Goal: Communication & Community: Answer question/provide support

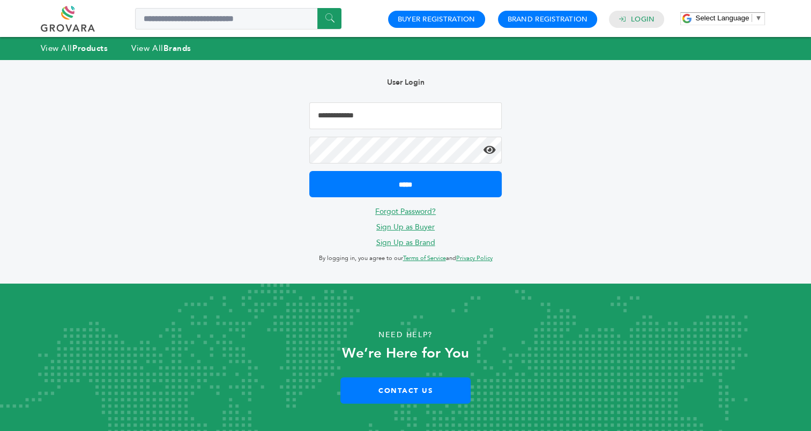
click at [427, 122] on input "Email Address" at bounding box center [405, 115] width 192 height 27
type input "**********"
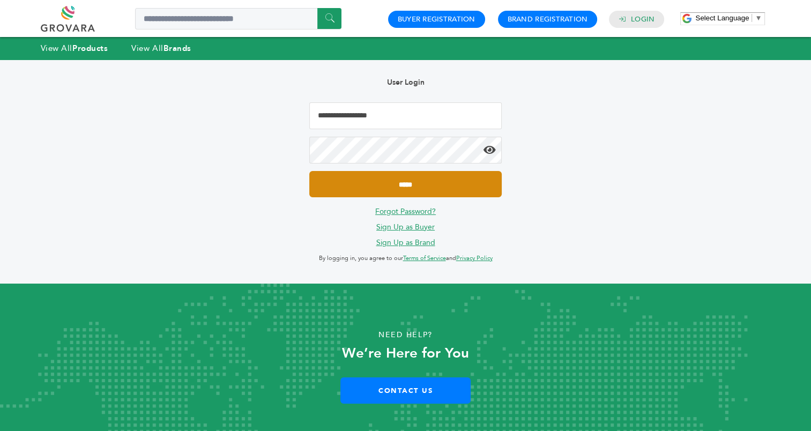
click at [397, 187] on input "*****" at bounding box center [405, 184] width 192 height 26
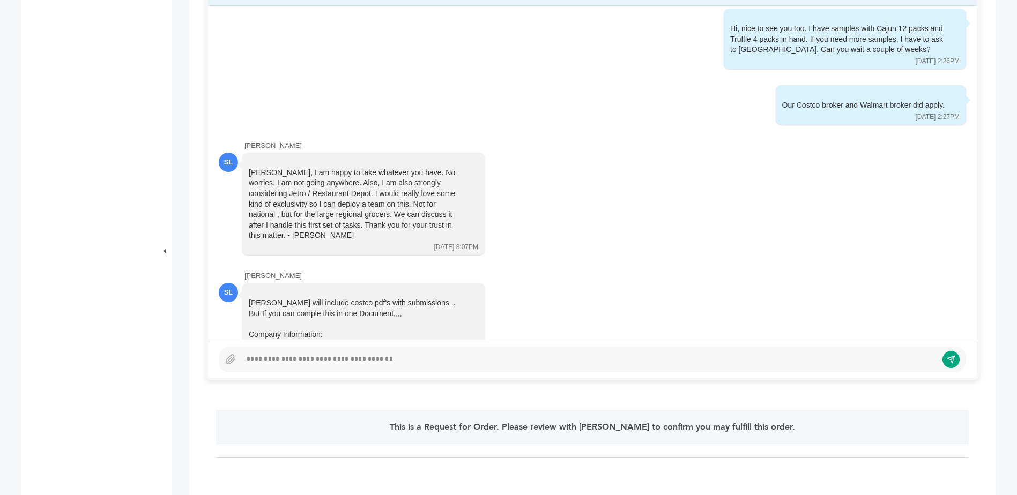
scroll to position [288, 0]
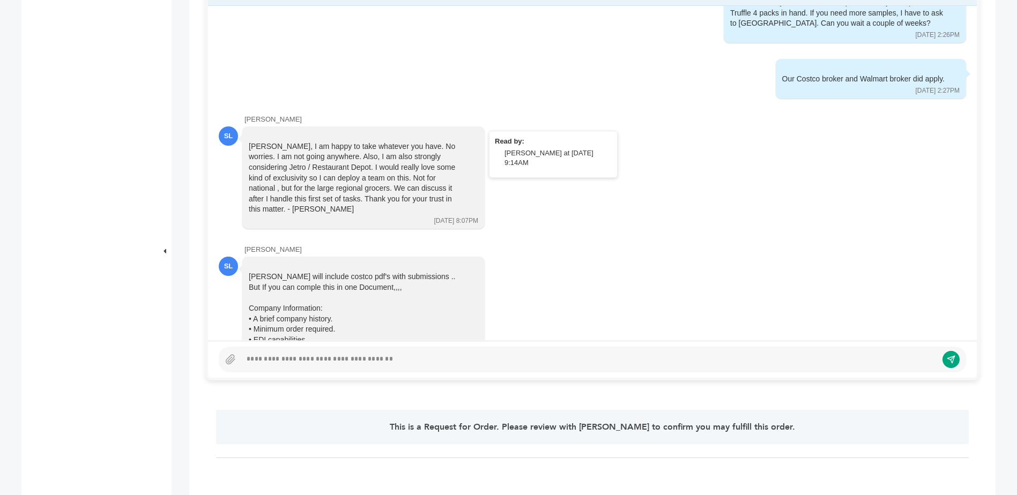
drag, startPoint x: 250, startPoint y: 137, endPoint x: 420, endPoint y: 189, distance: 177.5
click at [420, 189] on div "[PERSON_NAME], I am happy to take whatever you have. No worries. I am not going…" at bounding box center [356, 177] width 214 height 73
copy div "[PERSON_NAME], I am happy to take whatever you have. No worries. I am not going…"
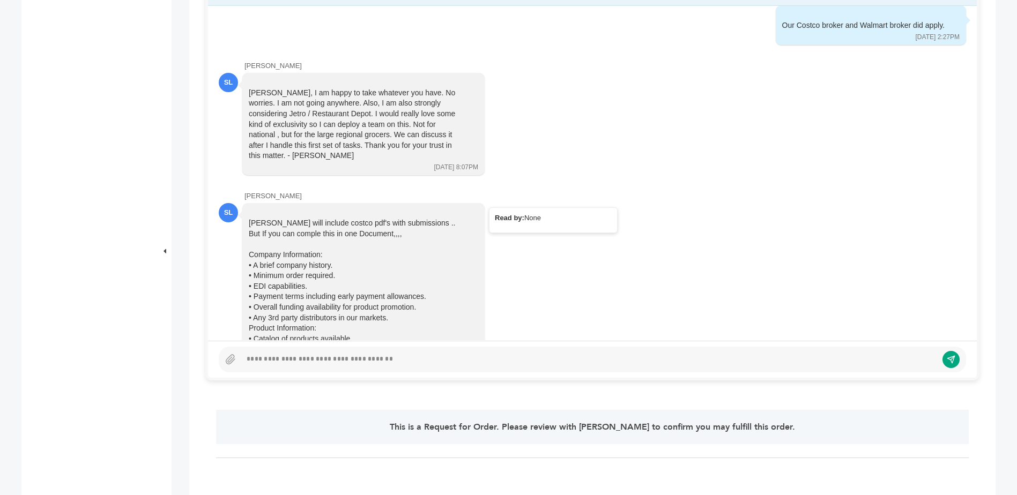
scroll to position [396, 0]
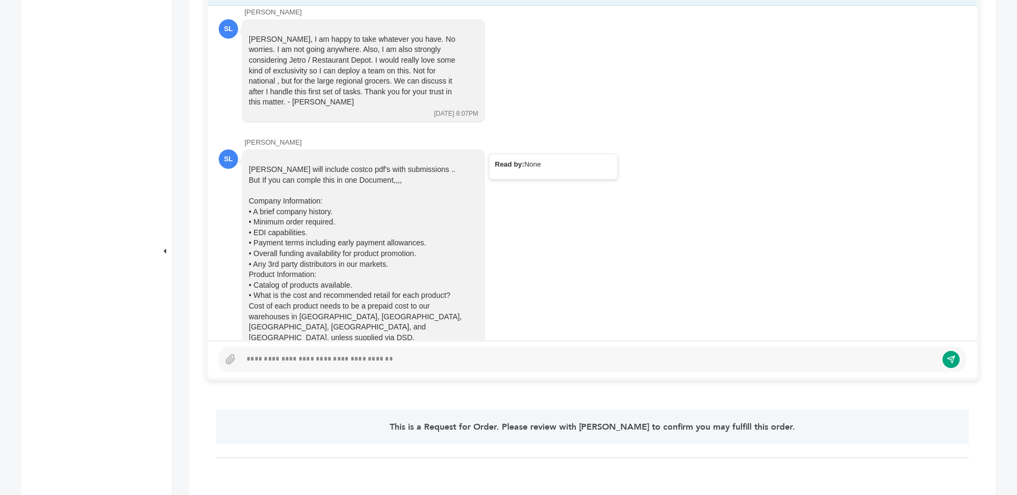
drag, startPoint x: 311, startPoint y: 151, endPoint x: 360, endPoint y: 154, distance: 48.9
click at [360, 165] on div "[PERSON_NAME] will include costco pdf's with submissions .. But If you can comp…" at bounding box center [356, 417] width 214 height 504
drag, startPoint x: 360, startPoint y: 154, endPoint x: 347, endPoint y: 173, distance: 23.1
click at [347, 185] on div at bounding box center [356, 190] width 214 height 11
drag, startPoint x: 286, startPoint y: 194, endPoint x: 312, endPoint y: 194, distance: 25.7
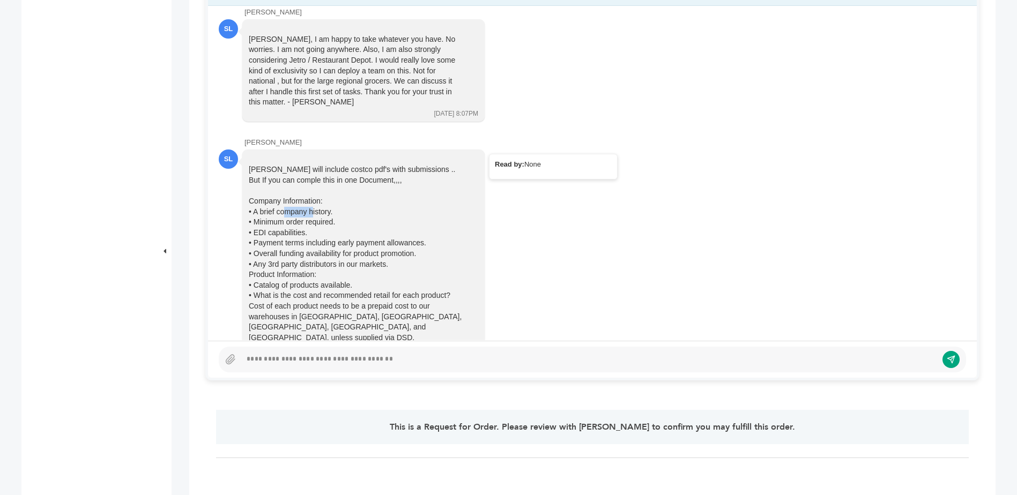
click at [312, 207] on div "• A brief company history." at bounding box center [356, 212] width 214 height 11
drag, startPoint x: 312, startPoint y: 194, endPoint x: 304, endPoint y: 203, distance: 11.8
click at [304, 217] on div "• Minimum order required." at bounding box center [356, 222] width 214 height 11
drag, startPoint x: 290, startPoint y: 213, endPoint x: 295, endPoint y: 212, distance: 5.5
click at [295, 228] on div "• EDI capabilities." at bounding box center [356, 233] width 214 height 11
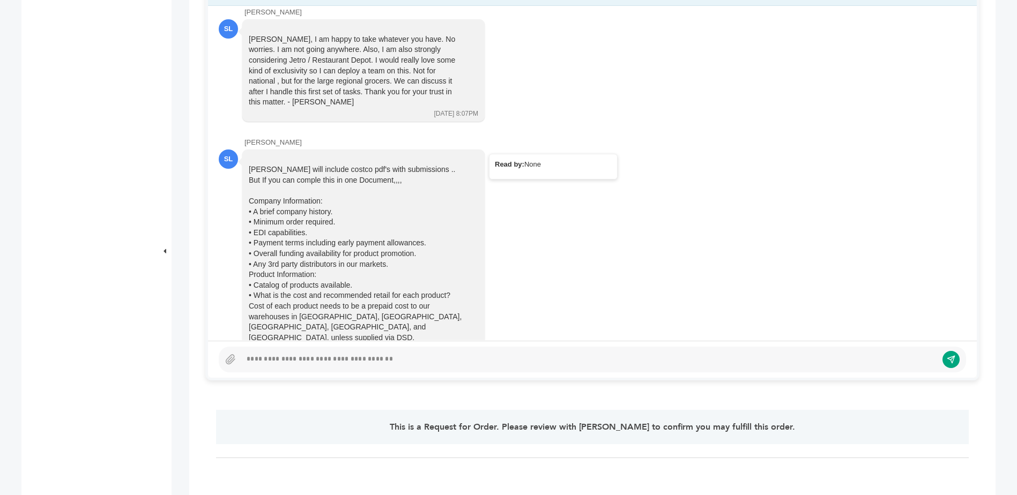
drag, startPoint x: 295, startPoint y: 212, endPoint x: 292, endPoint y: 224, distance: 12.7
click at [292, 238] on div "• Payment terms including early payment allowances." at bounding box center [356, 243] width 214 height 11
drag, startPoint x: 281, startPoint y: 225, endPoint x: 308, endPoint y: 220, distance: 27.2
click at [308, 238] on div "• Payment terms including early payment allowances." at bounding box center [356, 243] width 214 height 11
drag, startPoint x: 308, startPoint y: 220, endPoint x: 301, endPoint y: 225, distance: 8.5
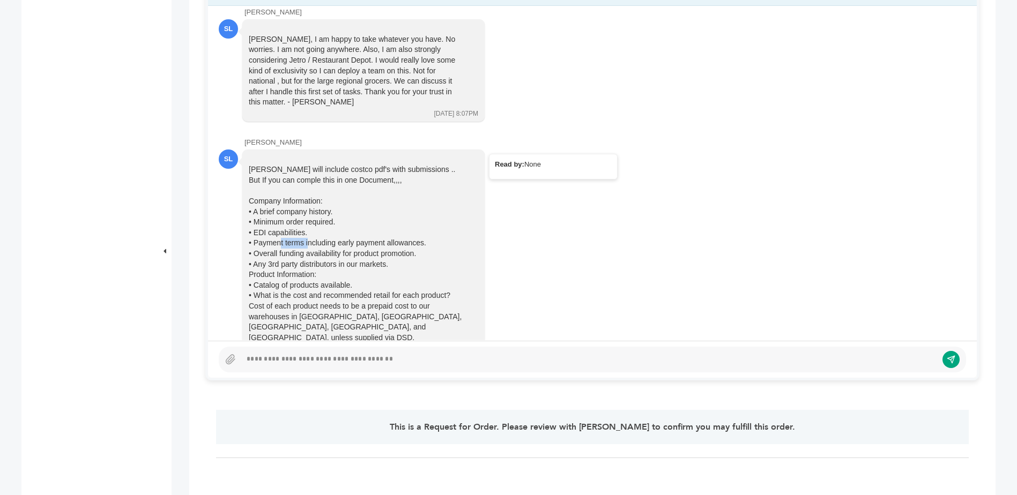
click at [301, 238] on div "• Payment terms including early payment allowances." at bounding box center [356, 243] width 214 height 11
drag, startPoint x: 295, startPoint y: 220, endPoint x: 334, endPoint y: 219, distance: 38.6
click at [334, 238] on div "• Payment terms including early payment allowances." at bounding box center [356, 243] width 214 height 11
drag, startPoint x: 334, startPoint y: 219, endPoint x: 330, endPoint y: 226, distance: 8.6
click at [330, 238] on div "• Payment terms including early payment allowances." at bounding box center [356, 243] width 214 height 11
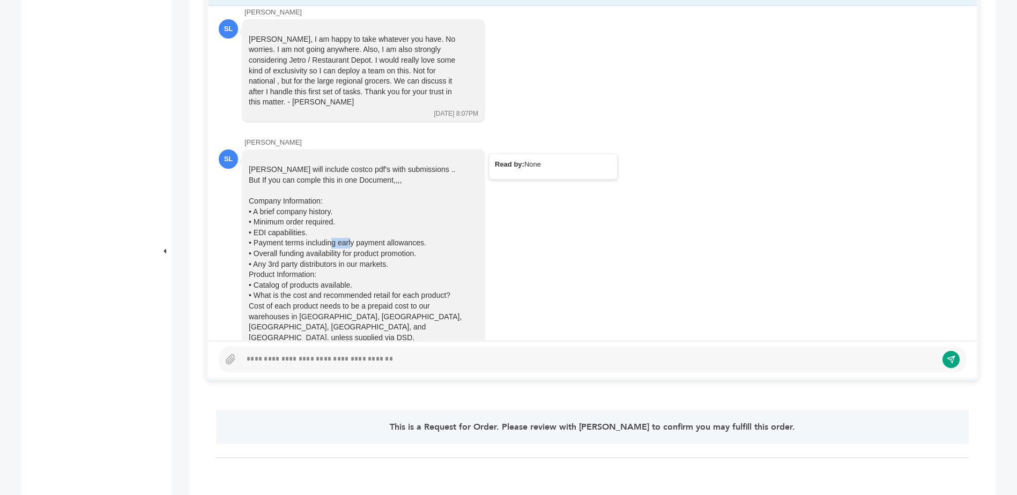
drag, startPoint x: 331, startPoint y: 221, endPoint x: 351, endPoint y: 220, distance: 20.4
click at [351, 238] on div "• Payment terms including early payment allowances." at bounding box center [356, 243] width 214 height 11
drag, startPoint x: 351, startPoint y: 220, endPoint x: 333, endPoint y: 228, distance: 19.4
click at [333, 249] on div "• Overall funding availability for product promotion." at bounding box center [356, 254] width 214 height 11
drag, startPoint x: 301, startPoint y: 225, endPoint x: 353, endPoint y: 219, distance: 52.3
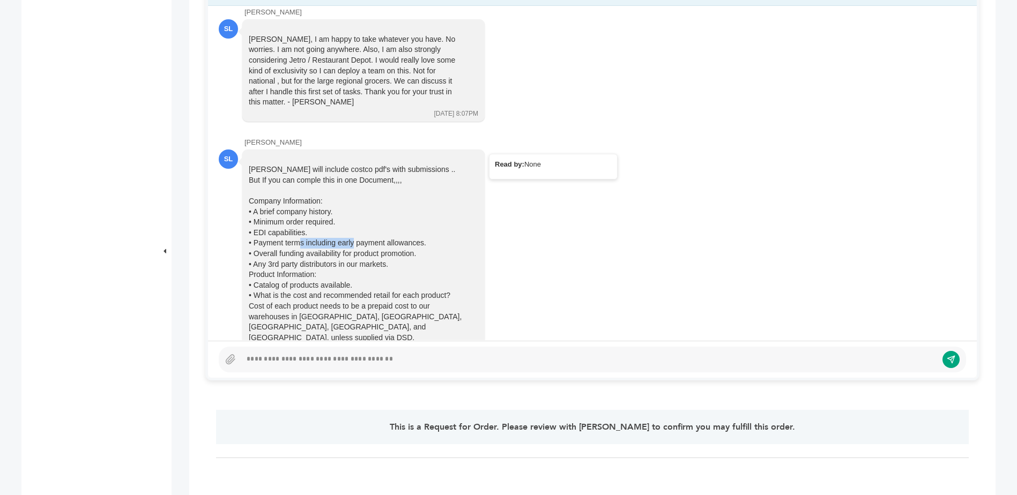
click at [353, 238] on div "• Payment terms including early payment allowances." at bounding box center [356, 243] width 214 height 11
drag, startPoint x: 353, startPoint y: 219, endPoint x: 327, endPoint y: 233, distance: 29.5
click at [327, 249] on div "• Overall funding availability for product promotion." at bounding box center [356, 254] width 214 height 11
drag, startPoint x: 293, startPoint y: 233, endPoint x: 340, endPoint y: 233, distance: 47.7
click at [340, 249] on div "• Overall funding availability for product promotion." at bounding box center [356, 254] width 214 height 11
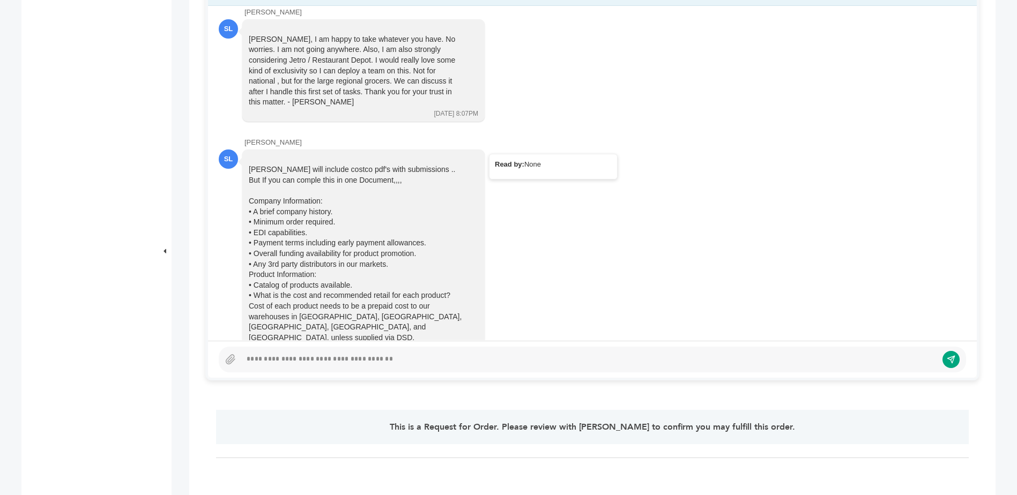
drag, startPoint x: 340, startPoint y: 233, endPoint x: 316, endPoint y: 241, distance: 25.4
click at [316, 259] on div "• Any 3rd party distributors in our markets." at bounding box center [356, 264] width 214 height 11
drag, startPoint x: 295, startPoint y: 234, endPoint x: 346, endPoint y: 233, distance: 51.5
click at [346, 249] on div "• Overall funding availability for product promotion." at bounding box center [356, 254] width 214 height 11
drag, startPoint x: 346, startPoint y: 233, endPoint x: 326, endPoint y: 249, distance: 25.5
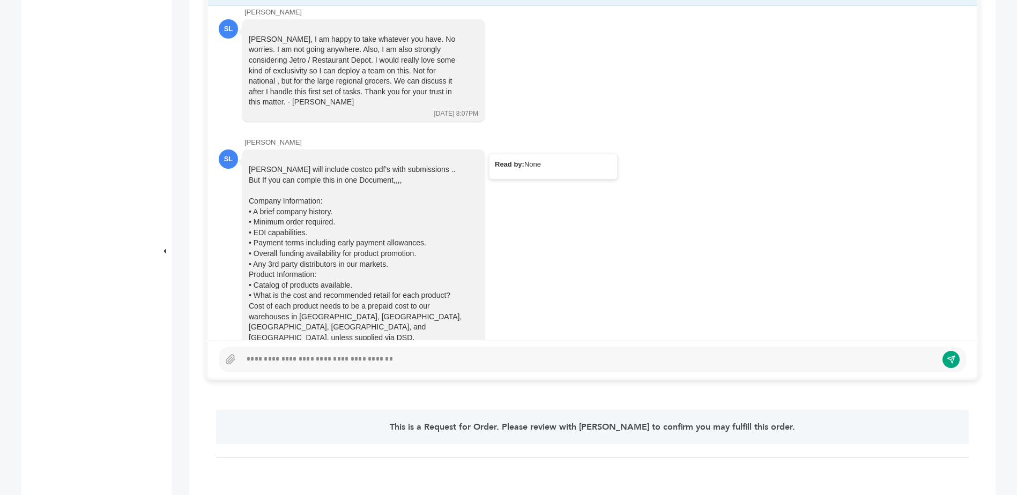
click at [326, 270] on div "Product Information:" at bounding box center [356, 275] width 214 height 11
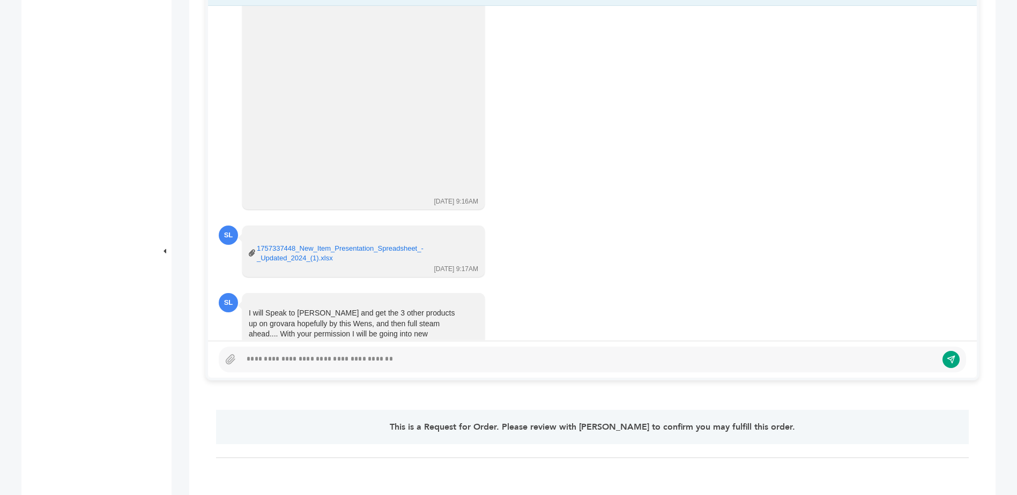
scroll to position [878, 0]
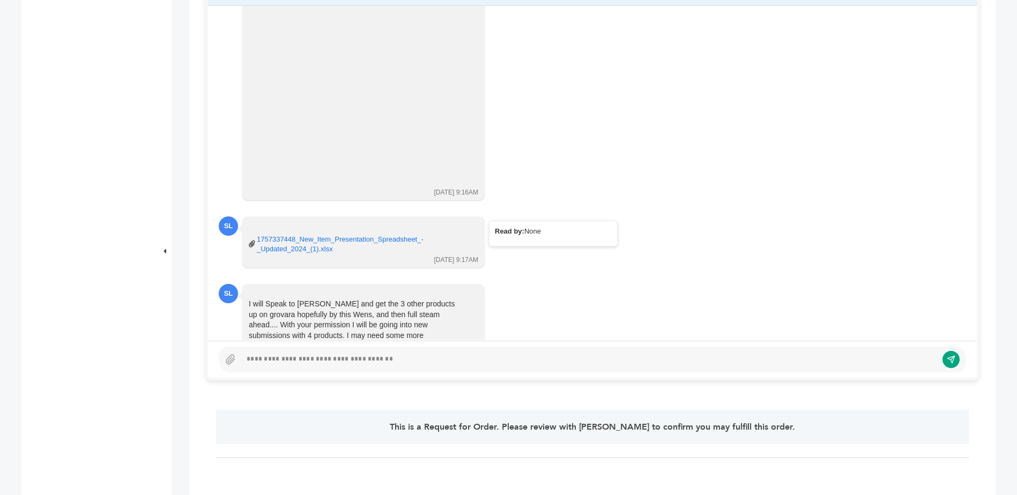
click at [322, 235] on link "1757337448_New_Item_Presentation_Spreadsheet_-_Updated_2024_(1).xlsx" at bounding box center [360, 244] width 206 height 19
drag, startPoint x: 311, startPoint y: 295, endPoint x: 367, endPoint y: 294, distance: 55.8
click at [367, 299] on div "I will Speak to [PERSON_NAME] and get the 3 other products up on grovara hopefu…" at bounding box center [356, 325] width 214 height 53
drag, startPoint x: 367, startPoint y: 294, endPoint x: 319, endPoint y: 306, distance: 49.3
click at [319, 306] on div "I will Speak to [PERSON_NAME] and get the 3 other products up on grovara hopefu…" at bounding box center [356, 325] width 214 height 53
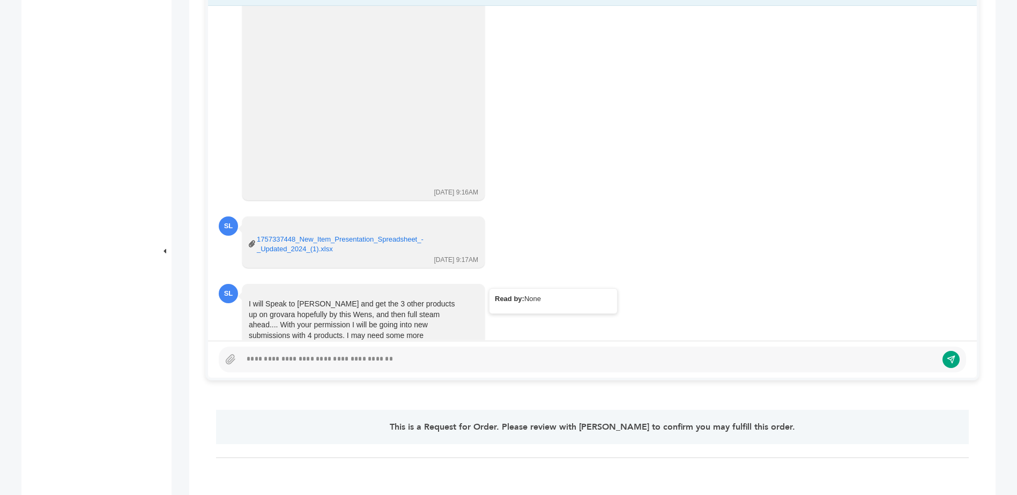
drag, startPoint x: 330, startPoint y: 306, endPoint x: 353, endPoint y: 304, distance: 23.1
click at [353, 304] on div "I will Speak to [PERSON_NAME] and get the 3 other products up on grovara hopefu…" at bounding box center [356, 325] width 214 height 53
drag, startPoint x: 353, startPoint y: 304, endPoint x: 371, endPoint y: 304, distance: 18.2
click at [371, 304] on div "I will Speak to [PERSON_NAME] and get the 3 other products up on grovara hopefu…" at bounding box center [356, 325] width 214 height 53
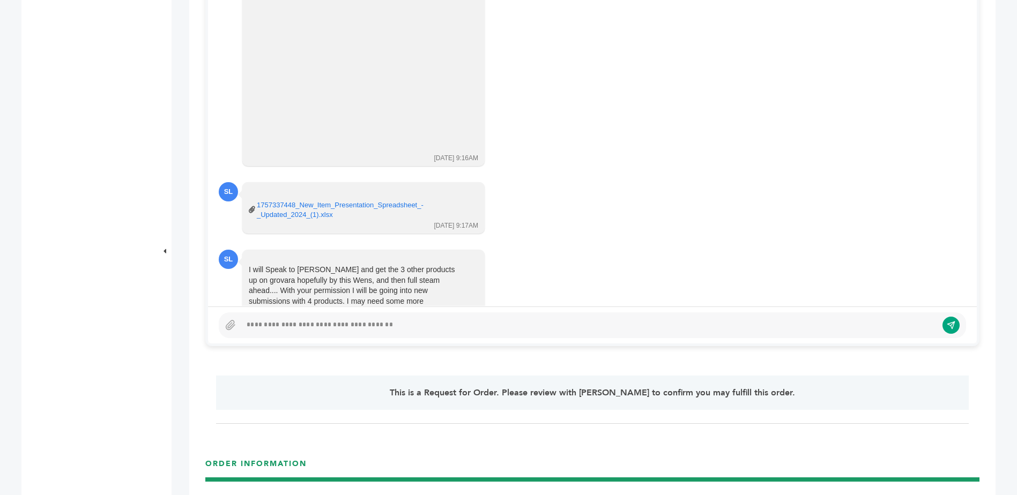
scroll to position [590, 0]
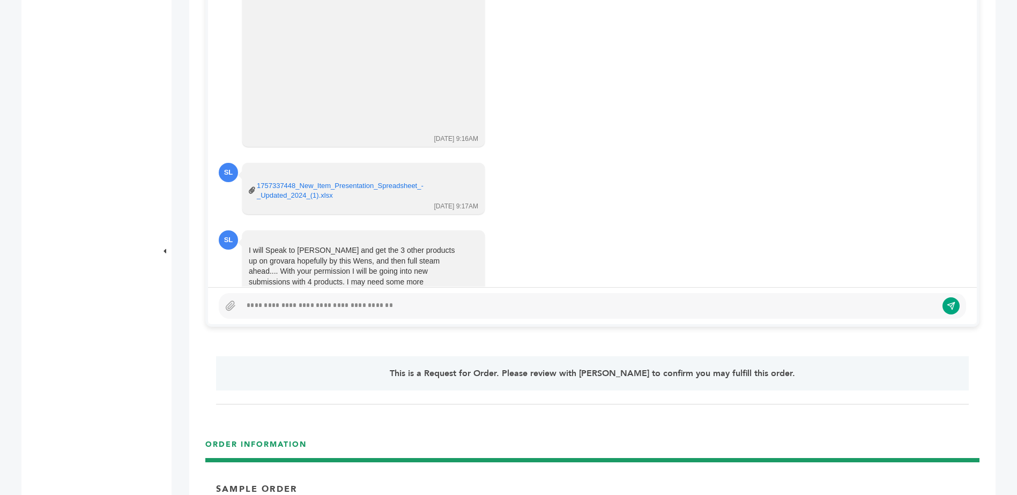
click at [427, 311] on div at bounding box center [589, 306] width 696 height 13
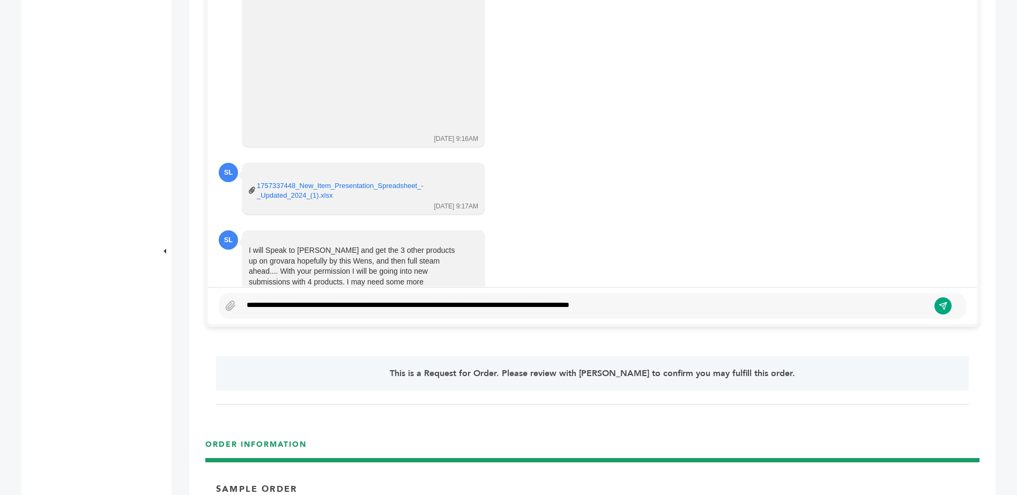
click at [600, 304] on div "**********" at bounding box center [585, 306] width 688 height 13
click at [810, 309] on div "**********" at bounding box center [585, 306] width 688 height 13
click at [804, 305] on div "**********" at bounding box center [585, 306] width 688 height 13
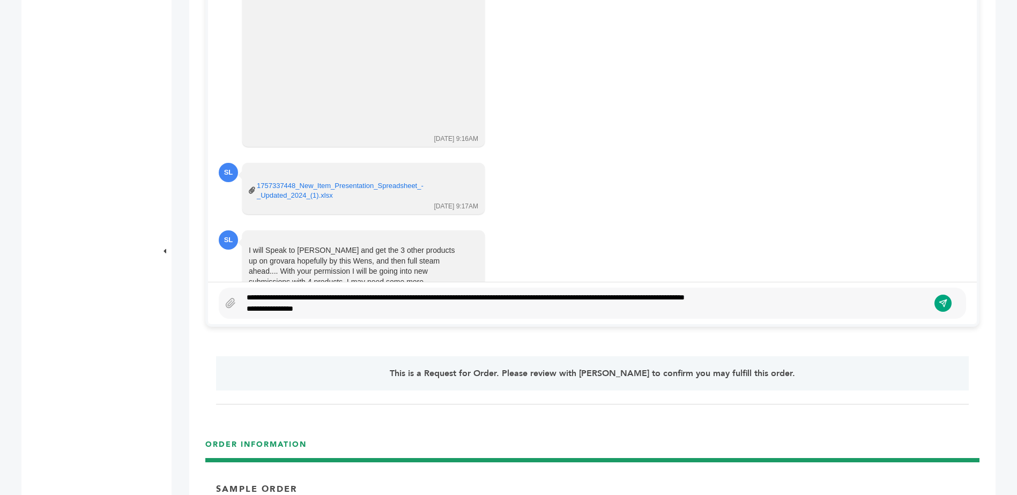
scroll to position [582, 0]
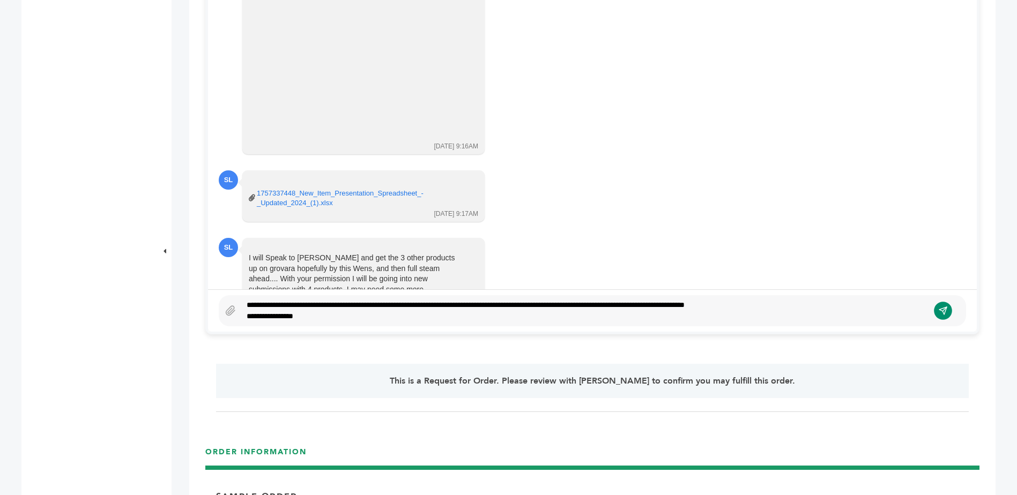
click at [810, 309] on icon "submit" at bounding box center [943, 311] width 8 height 8
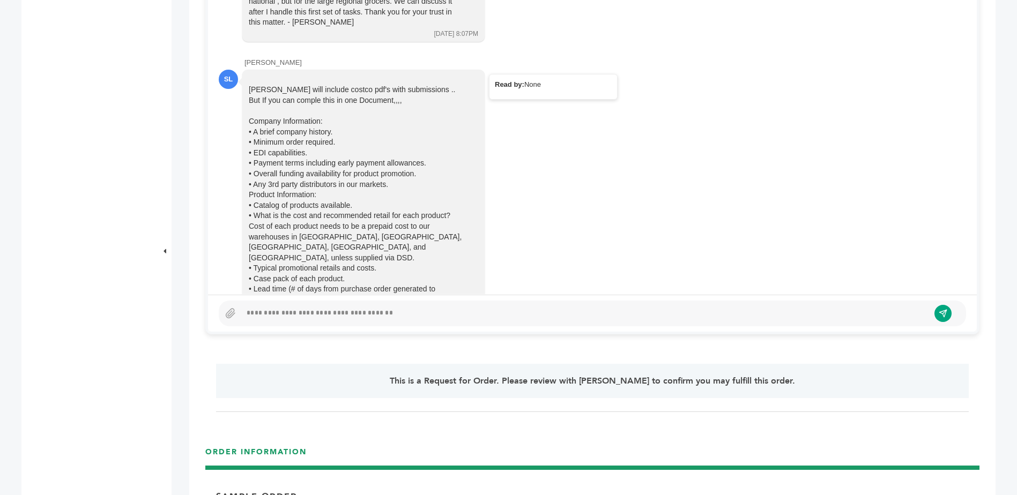
scroll to position [429, 0]
click at [269, 117] on div "Company Information:" at bounding box center [356, 122] width 214 height 11
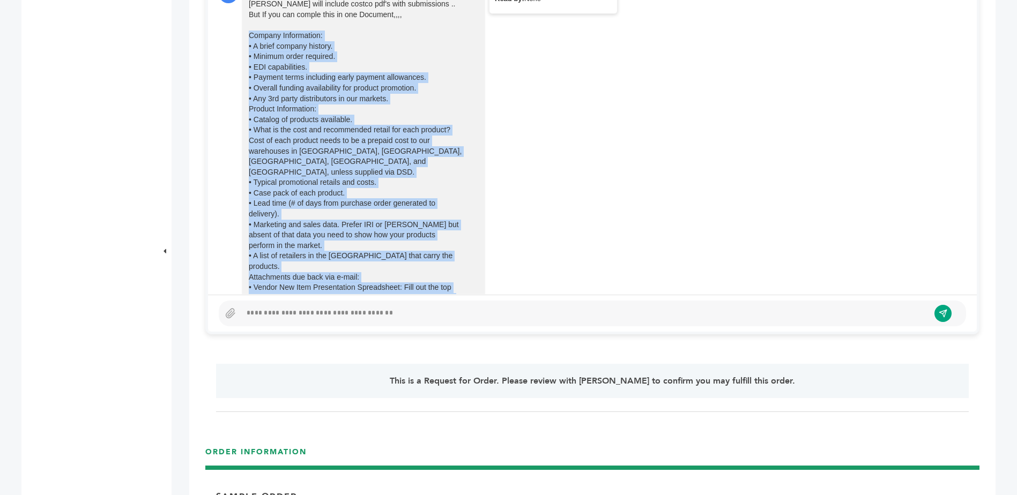
scroll to position [551, 0]
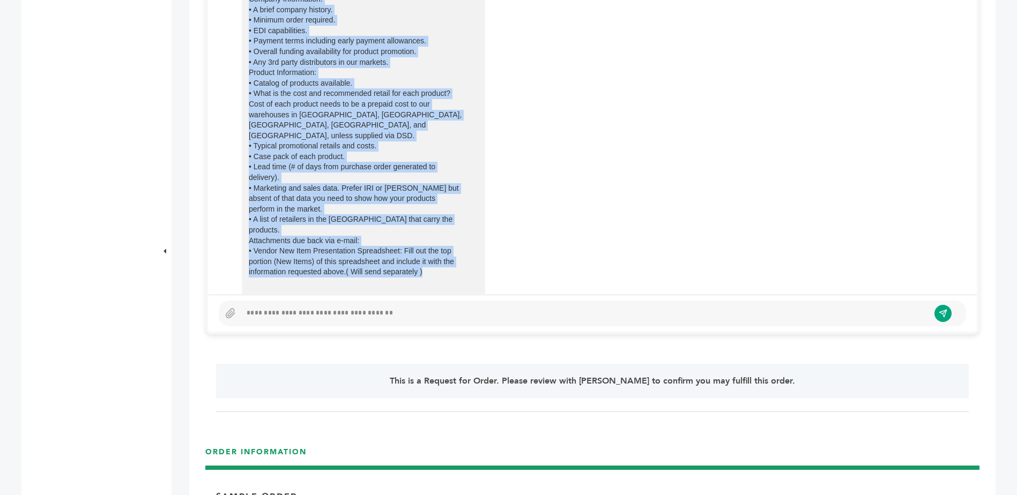
drag, startPoint x: 249, startPoint y: 102, endPoint x: 448, endPoint y: 237, distance: 241.1
click at [448, 237] on div "[PERSON_NAME] will include costco pdf's with submissions .. But If you can comp…" at bounding box center [356, 214] width 214 height 504
copy div "Loremip Dolorsitame: • C adipi elitsed doeiusm. • Tempori utlab etdolore. • MAG…"
click at [650, 159] on div "[PERSON_NAME] will include costco pdf's with submissions .. But If you can comp…" at bounding box center [592, 214] width 747 height 534
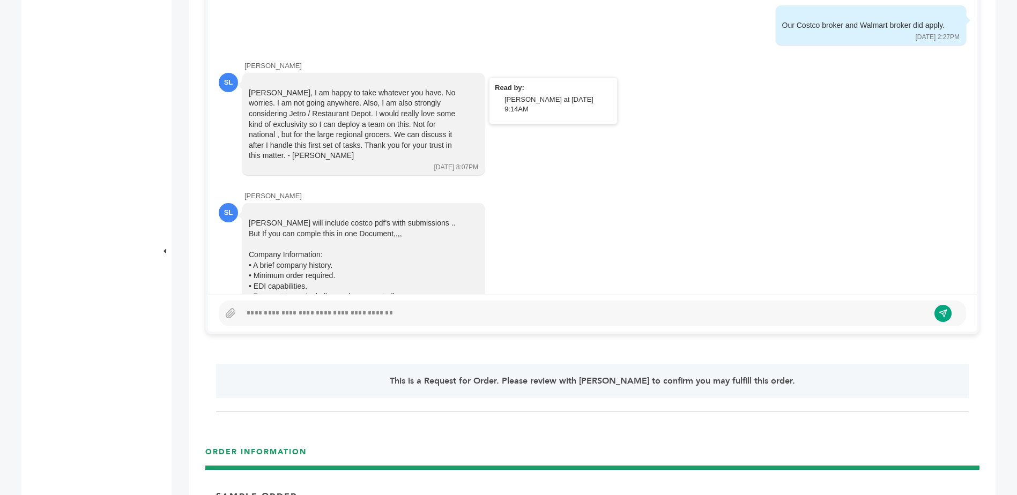
scroll to position [284, 0]
